Goal: Task Accomplishment & Management: Complete application form

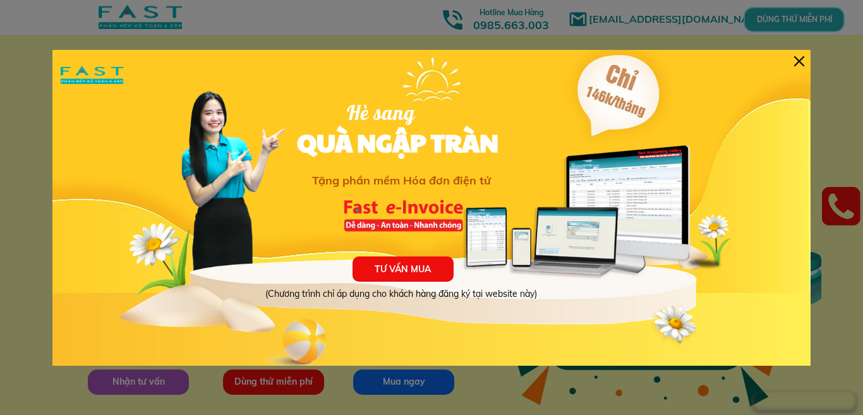
click at [800, 62] on div at bounding box center [799, 61] width 10 height 10
click at [802, 64] on div at bounding box center [799, 61] width 10 height 10
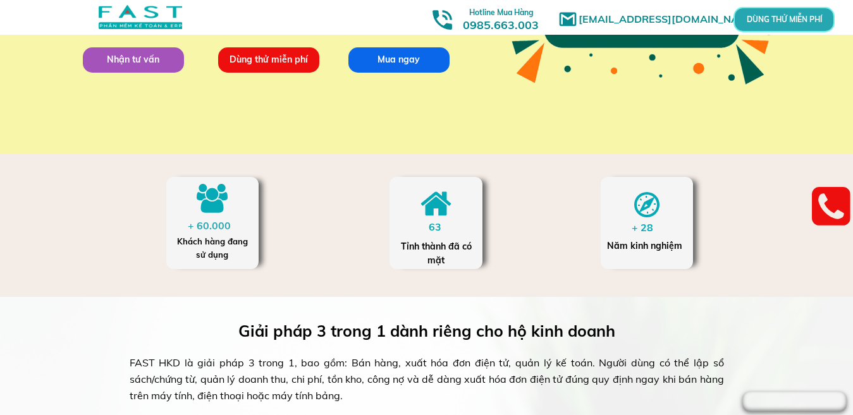
scroll to position [190, 0]
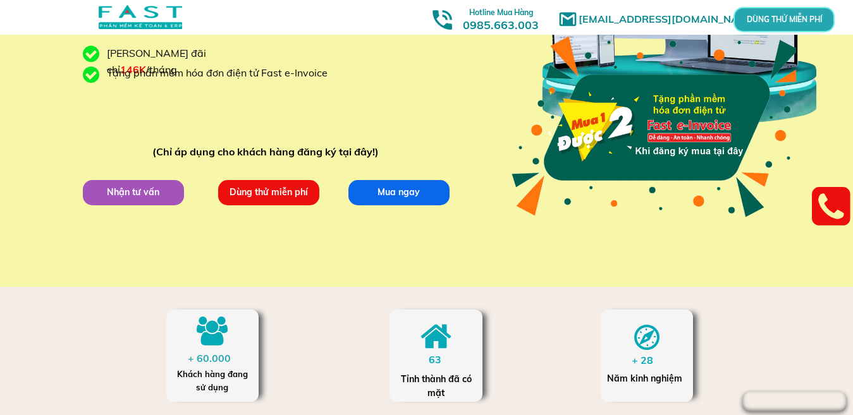
click at [281, 195] on p "Dùng thử miễn phí" at bounding box center [267, 191] width 101 height 25
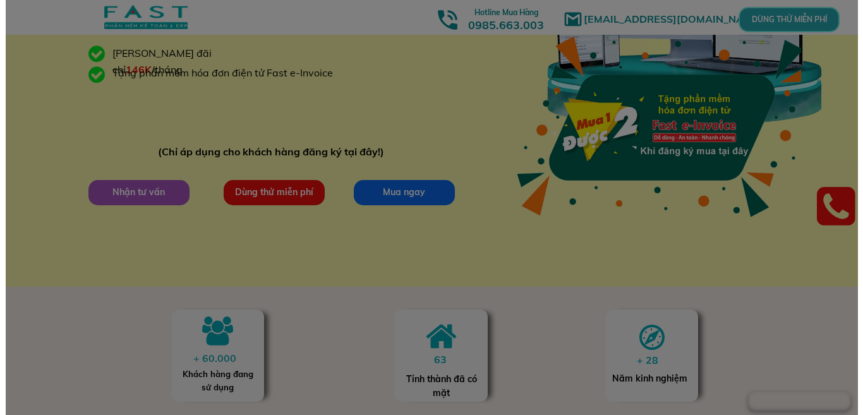
scroll to position [0, 0]
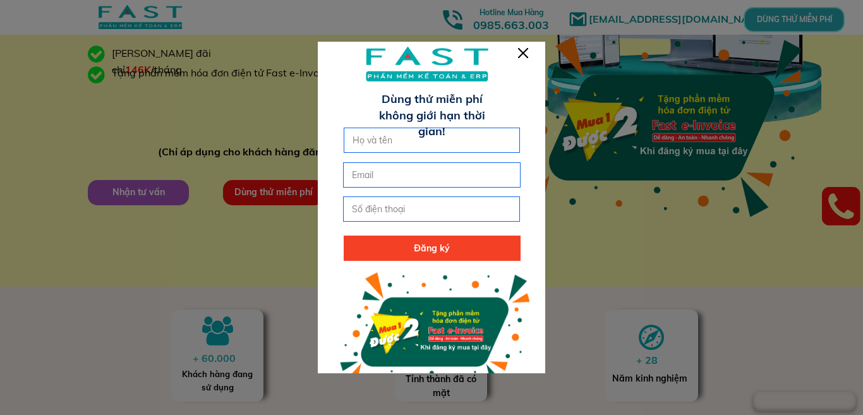
click at [379, 143] on input "text" at bounding box center [433, 140] width 166 height 24
type input "[PERSON_NAME]"
click at [367, 177] on input "email" at bounding box center [432, 175] width 166 height 24
type input "[EMAIL_ADDRESS][DOMAIN_NAME]"
click at [366, 214] on input "tel" at bounding box center [432, 209] width 166 height 24
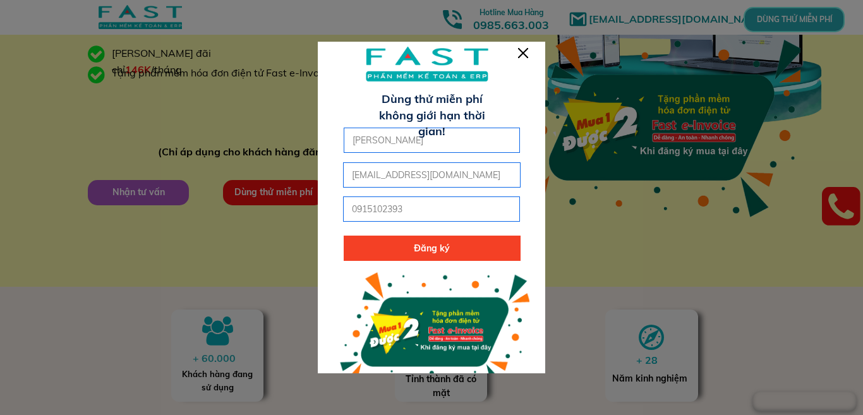
type input "0915102393"
click at [443, 248] on p "Đăng ký" at bounding box center [432, 248] width 177 height 25
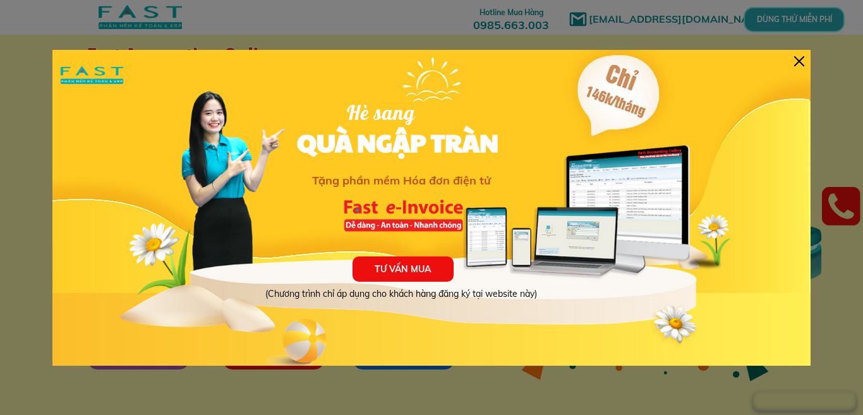
drag, startPoint x: 800, startPoint y: 58, endPoint x: 800, endPoint y: 64, distance: 7.0
click at [800, 58] on div at bounding box center [799, 61] width 10 height 10
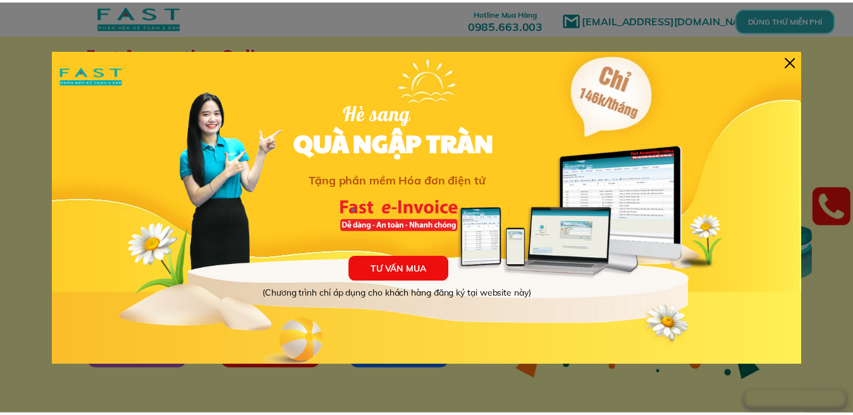
scroll to position [25, 0]
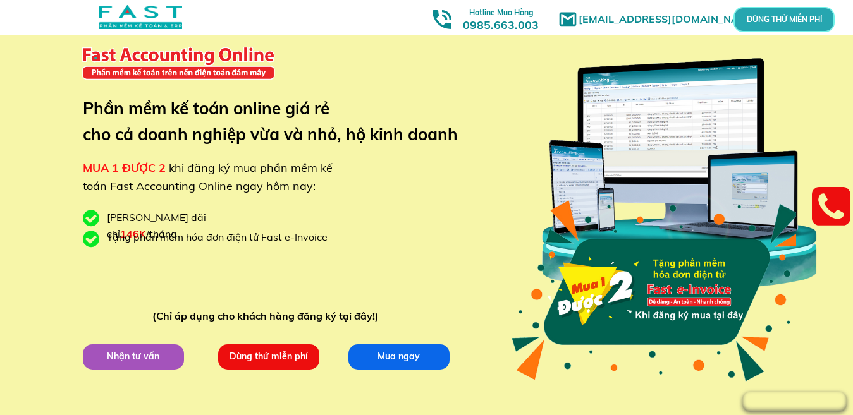
click at [782, 17] on p "DÙNG THỬ MIỄN PHÍ" at bounding box center [784, 19] width 30 height 7
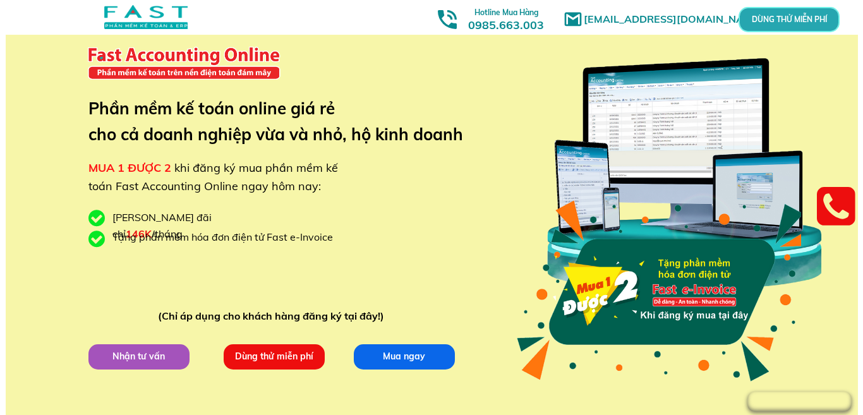
scroll to position [0, 0]
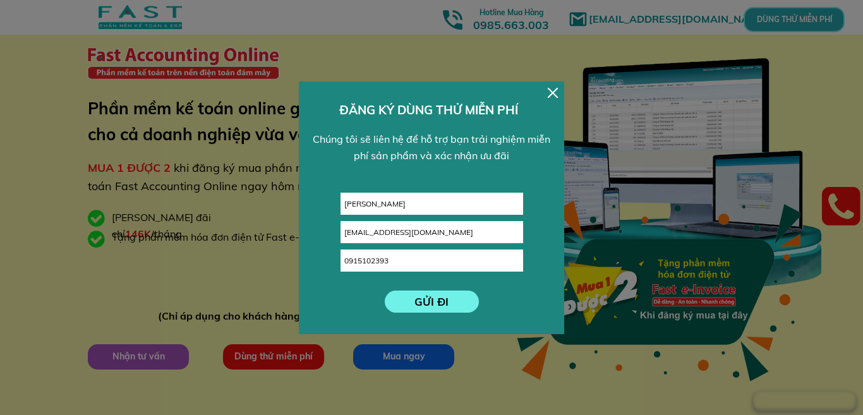
click at [433, 303] on p "GỬI ĐI" at bounding box center [432, 302] width 94 height 22
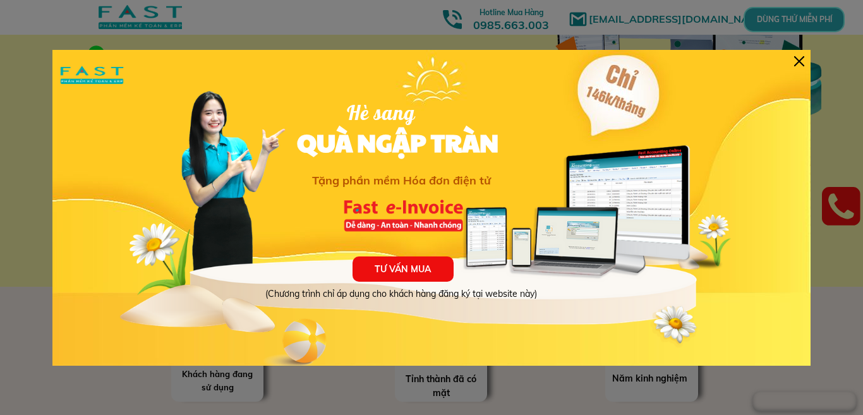
click at [800, 58] on div at bounding box center [799, 61] width 10 height 10
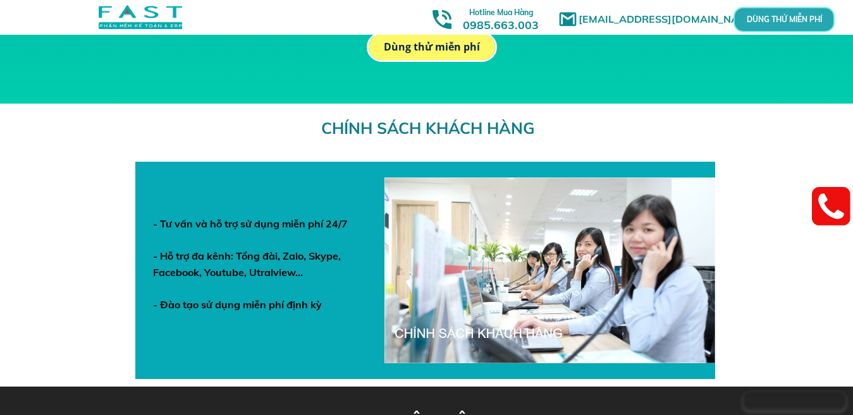
scroll to position [4282, 0]
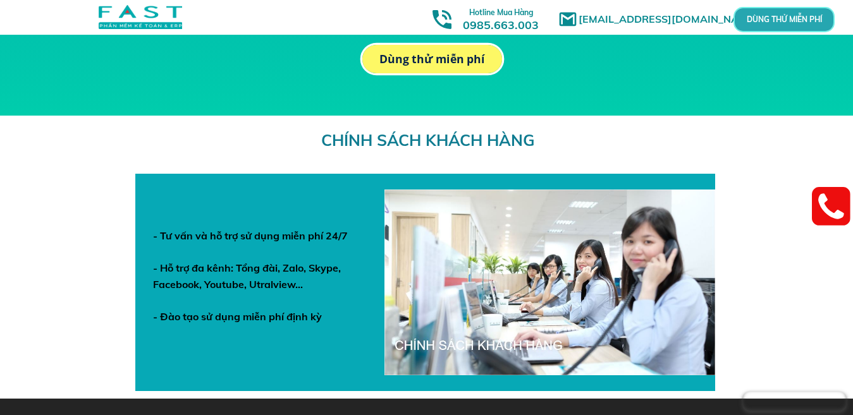
click at [430, 52] on p "Dùng thử miễn phí" at bounding box center [431, 59] width 137 height 28
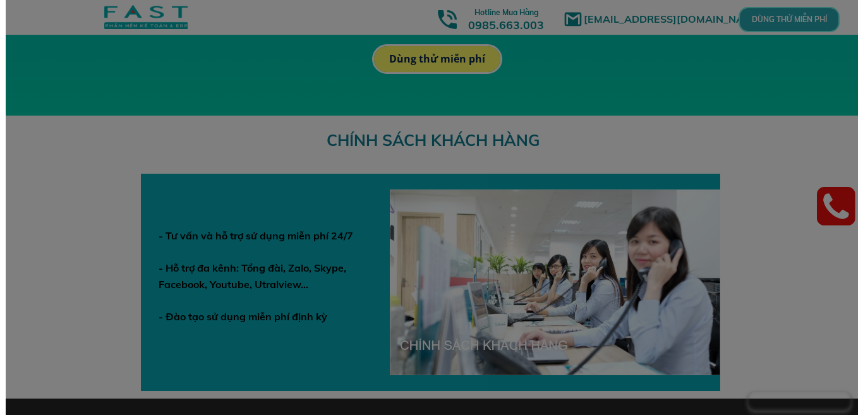
scroll to position [0, 0]
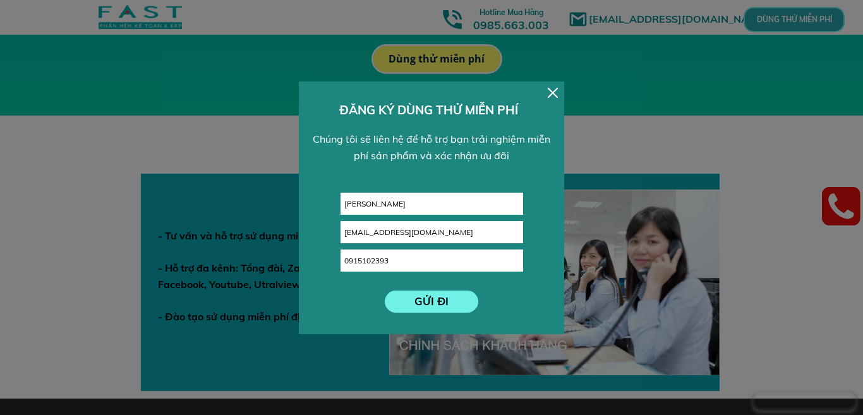
click at [557, 92] on div at bounding box center [553, 93] width 10 height 10
